Goal: Complete application form

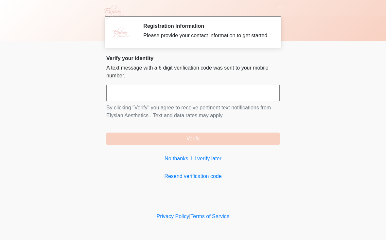
click at [147, 99] on input "text" at bounding box center [192, 93] width 173 height 16
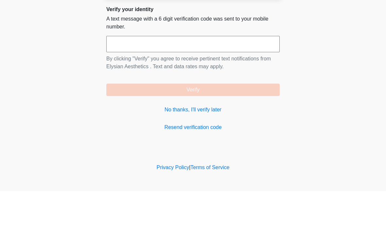
click at [179, 85] on input "text" at bounding box center [192, 93] width 173 height 16
type input "******"
click at [239, 133] on button "Verify" at bounding box center [192, 139] width 173 height 12
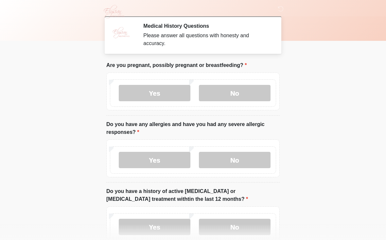
click at [241, 91] on label "No" at bounding box center [235, 93] width 72 height 16
click at [233, 150] on div "Yes No" at bounding box center [193, 160] width 166 height 27
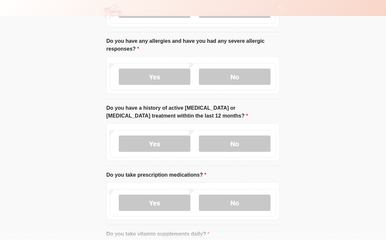
click at [240, 77] on label "No" at bounding box center [235, 77] width 72 height 16
click at [230, 141] on label "No" at bounding box center [235, 144] width 72 height 16
click at [239, 204] on label "No" at bounding box center [235, 203] width 72 height 16
click at [160, 204] on label "Yes" at bounding box center [155, 203] width 72 height 16
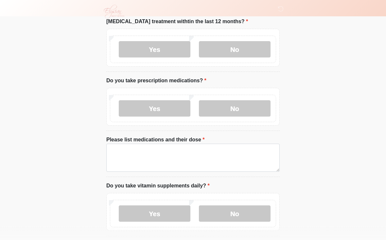
scroll to position [175, 0]
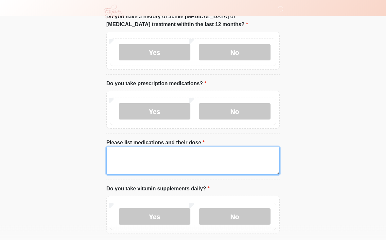
click at [194, 153] on textarea "Please list medications and their dose" at bounding box center [192, 161] width 173 height 28
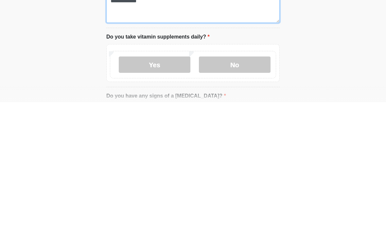
type textarea "**********"
click at [248, 195] on label "No" at bounding box center [235, 203] width 72 height 16
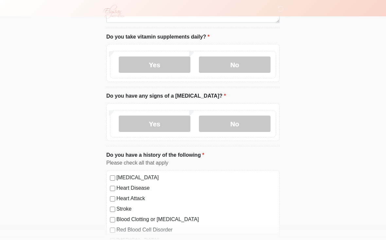
click at [238, 118] on label "No" at bounding box center [235, 124] width 72 height 16
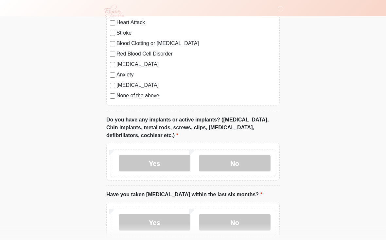
scroll to position [509, 0]
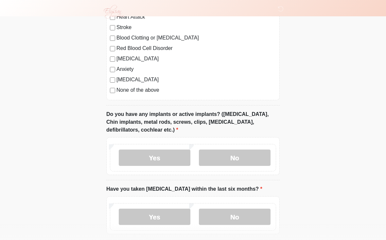
click at [128, 70] on label "Anxiety" at bounding box center [196, 69] width 160 height 8
click at [147, 91] on label "None of the above" at bounding box center [196, 90] width 160 height 8
click at [129, 68] on label "Anxiety" at bounding box center [196, 69] width 160 height 8
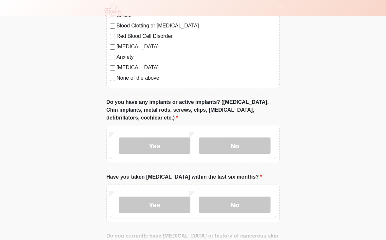
scroll to position [518, 0]
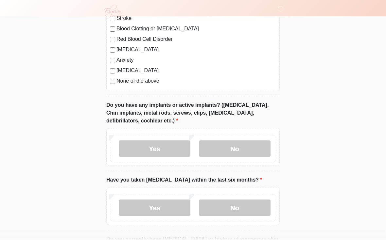
click at [130, 59] on label "Anxiety" at bounding box center [196, 61] width 160 height 8
click at [149, 81] on label "None of the above" at bounding box center [196, 82] width 160 height 8
click at [230, 146] on label "No" at bounding box center [235, 149] width 72 height 16
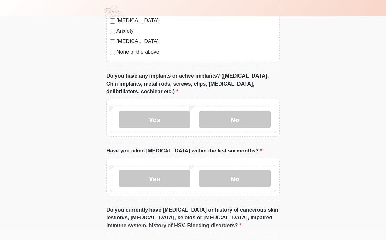
scroll to position [623, 0]
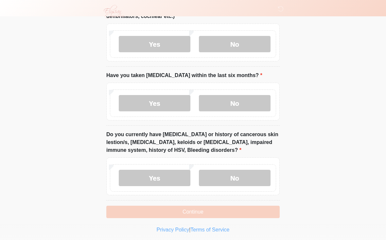
click at [260, 95] on label "No" at bounding box center [235, 103] width 72 height 16
click at [244, 173] on label "No" at bounding box center [235, 178] width 72 height 16
click at [224, 208] on button "Continue" at bounding box center [192, 212] width 173 height 12
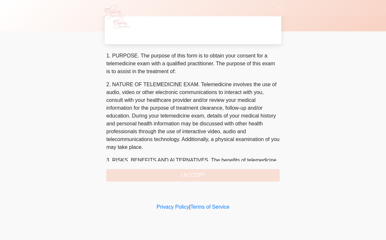
scroll to position [0, 0]
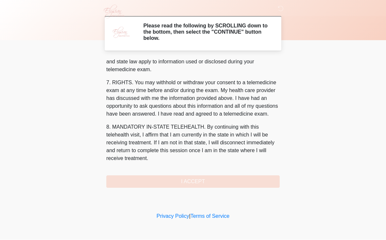
click at [214, 180] on button "I ACCEPT" at bounding box center [192, 182] width 173 height 12
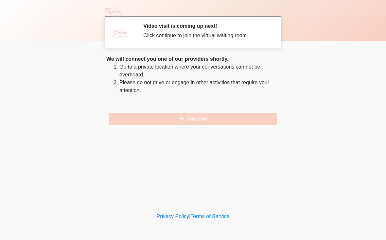
click at [200, 117] on button "Join now" at bounding box center [193, 119] width 168 height 12
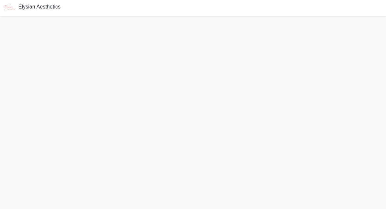
scroll to position [2, 0]
